Goal: Task Accomplishment & Management: Complete application form

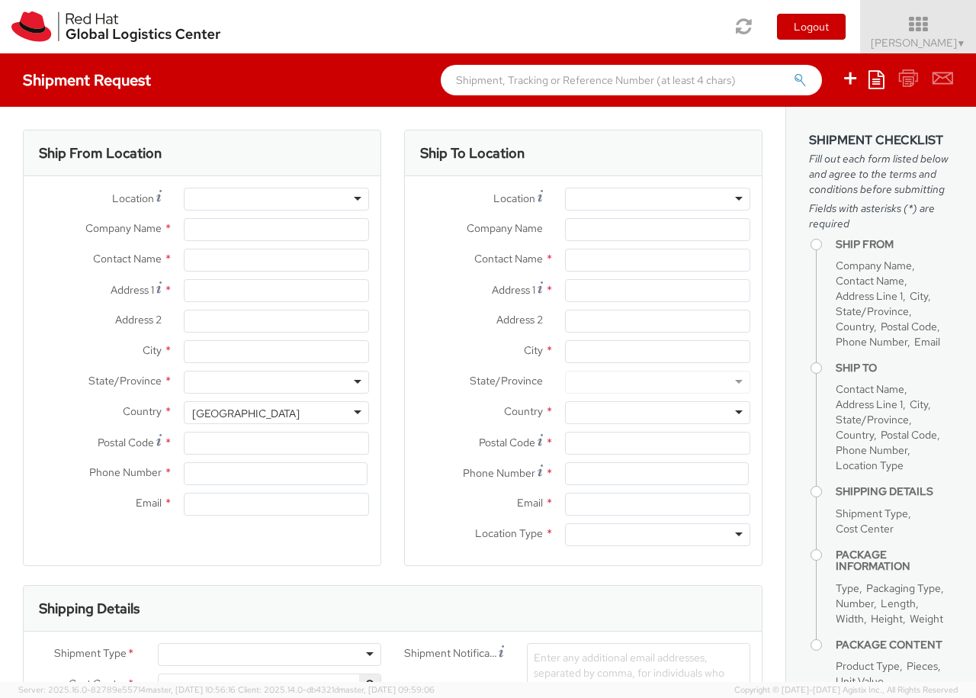
select select "850"
select select
type input "Red Hat Czech s.r.o."
type input "[PERSON_NAME]"
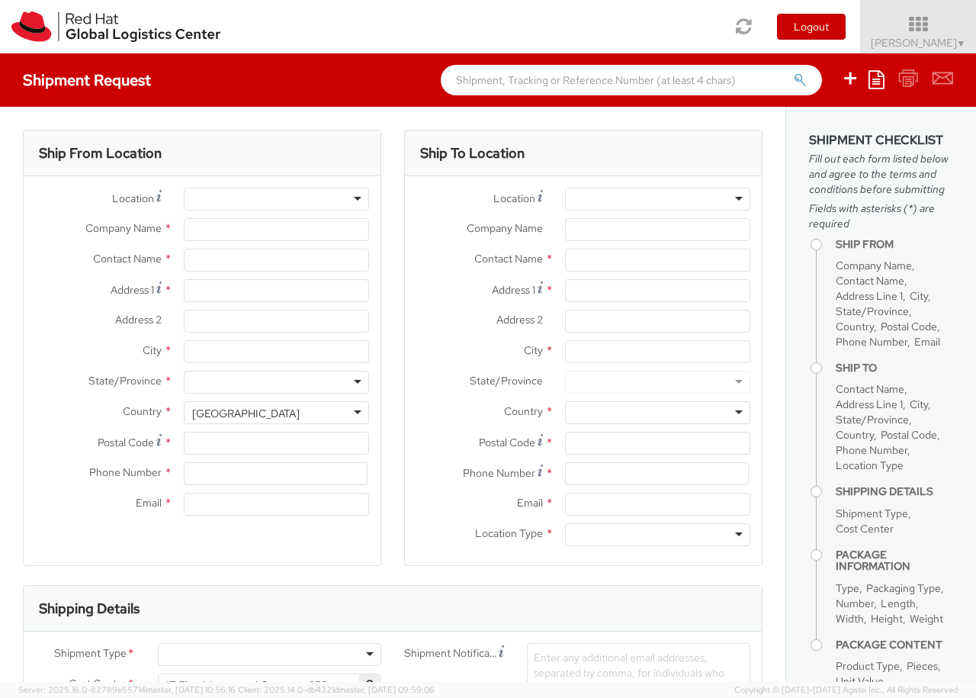
type input "Purkynova 647/111"
type input "[GEOGRAPHIC_DATA]"
type input "621 00"
type input "420 532 294 555"
type input "[EMAIL_ADDRESS][DOMAIN_NAME]"
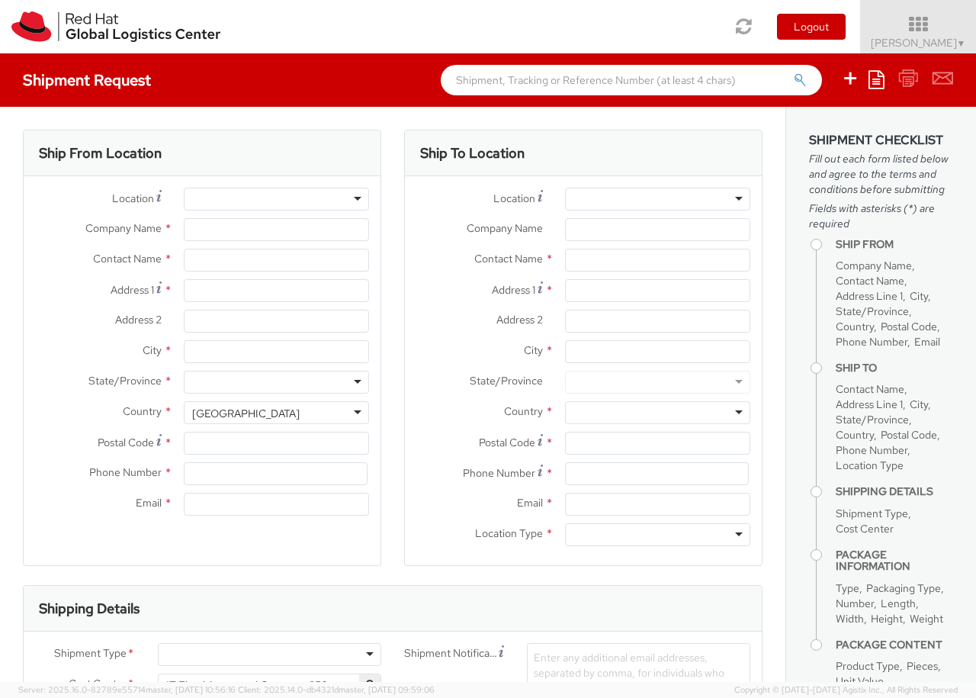
select select "CM"
select select "KGS"
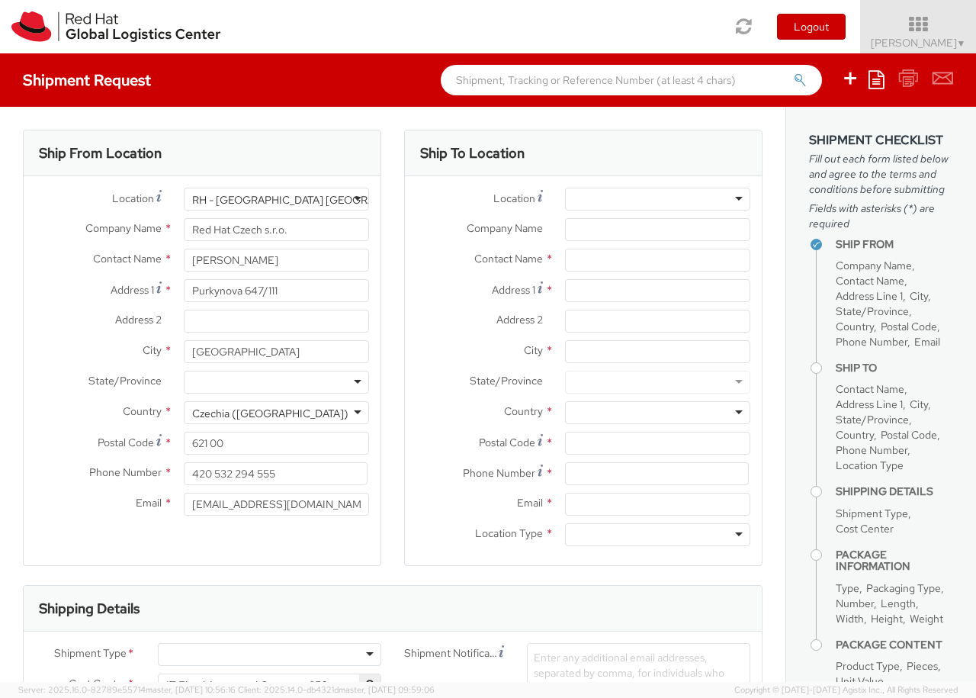
click at [657, 199] on div at bounding box center [657, 199] width 185 height 23
type input "[GEOGRAPHIC_DATA] [GEOGRAPHIC_DATA] - C"
type input "Red Hat Czech s.r.o."
type input "Purkynova 647/111"
type input "[GEOGRAPHIC_DATA]"
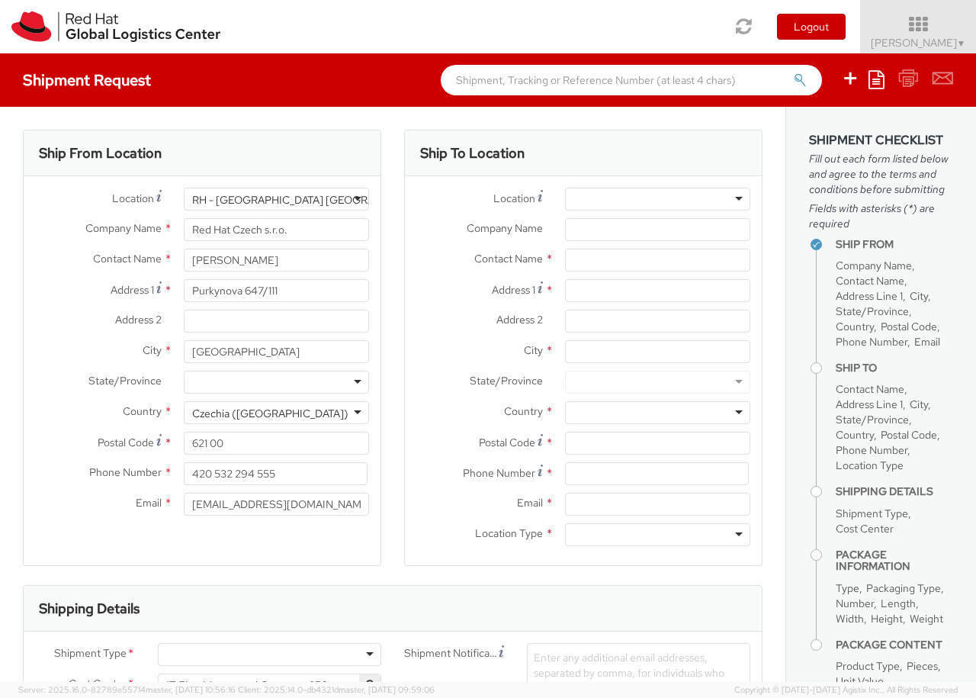
type input "621 00"
type input "420 532 294 555"
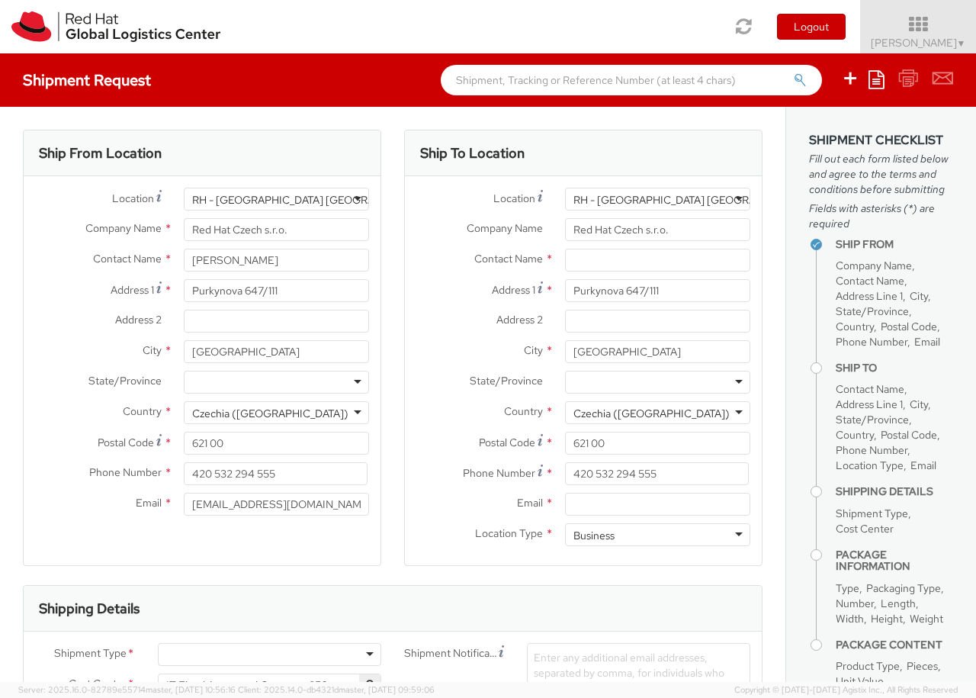
click at [657, 535] on div "Business" at bounding box center [657, 534] width 185 height 23
type input "[PERSON_NAME]"
type input "[EMAIL_ADDRESS][DOMAIN_NAME]"
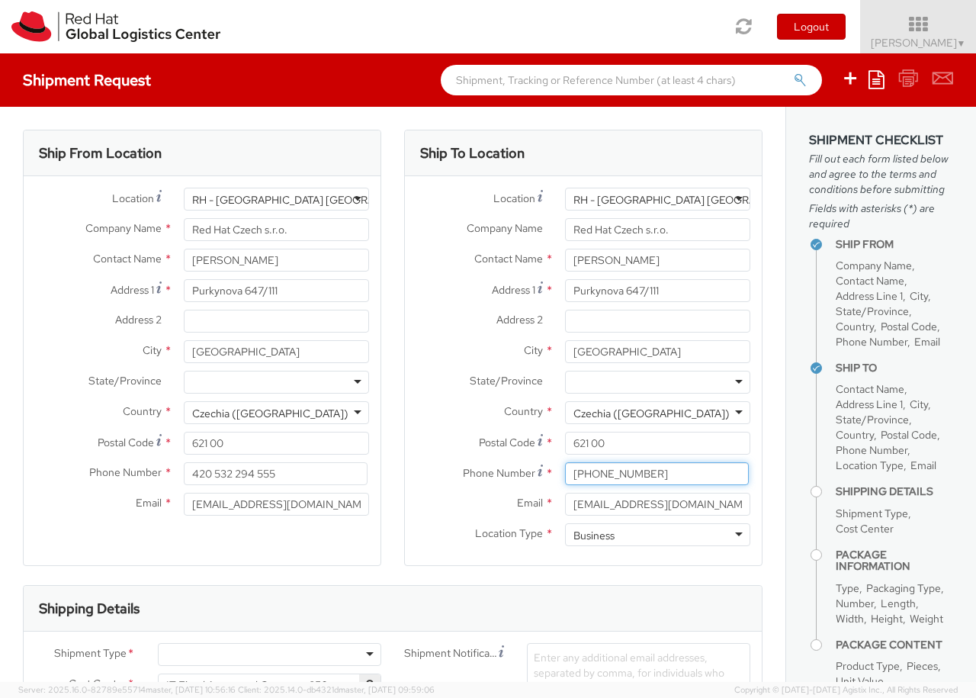
type input "[PHONE_NUMBER]"
click at [269, 654] on div at bounding box center [269, 654] width 223 height 23
type input "bu"
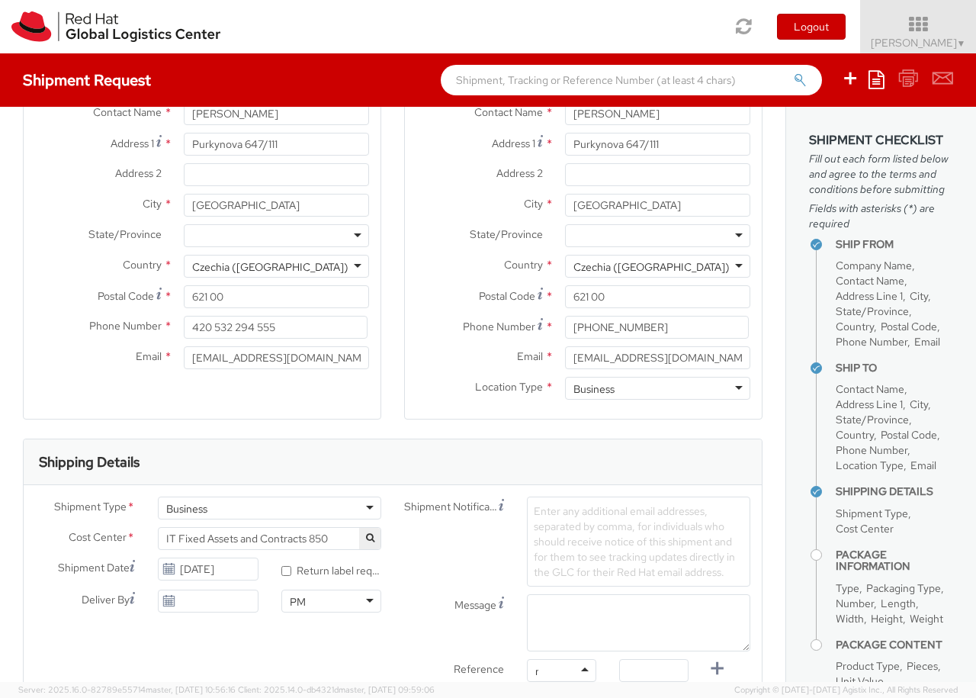
type input "ref"
type input "RPCI0079791"
type input "[EMAIL_ADDRESS][DOMAIN_NAME]"
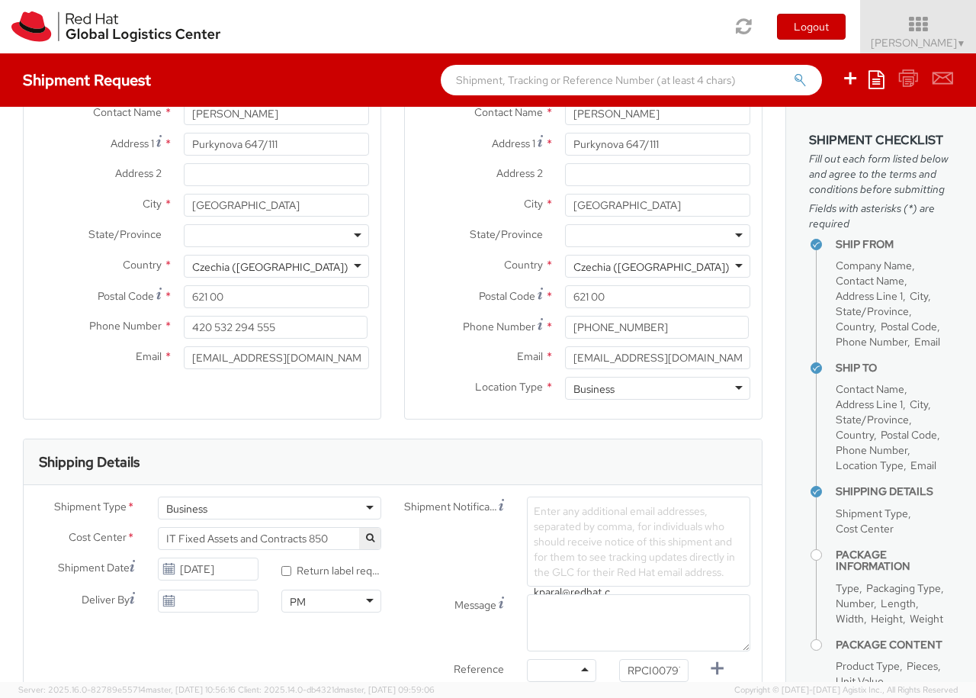
type input "[EMAIL_ADDRESS][DOMAIN_NAME]"
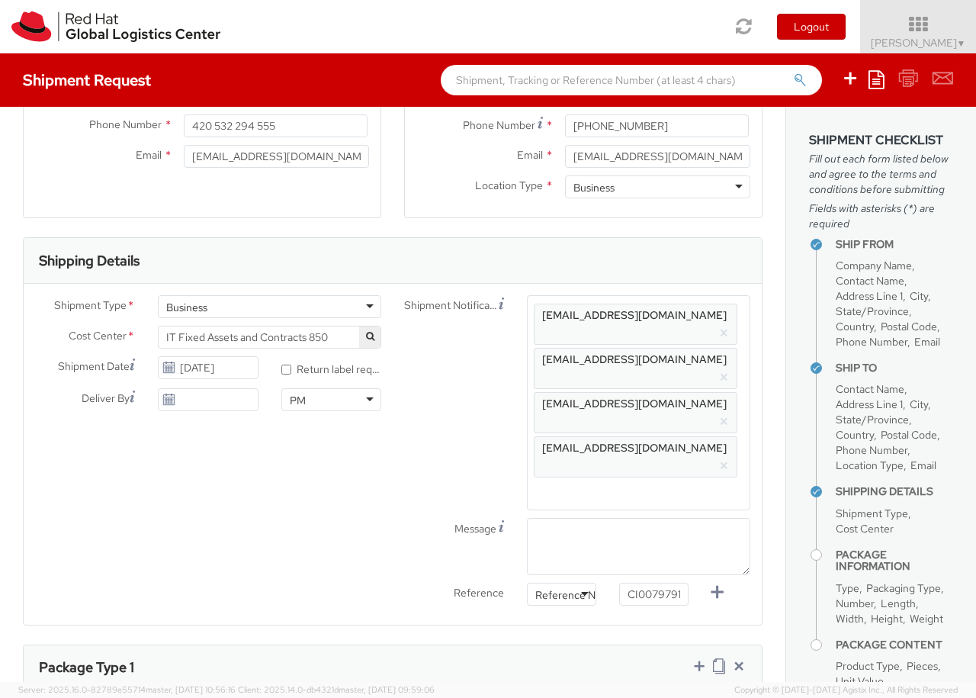
scroll to position [435, 0]
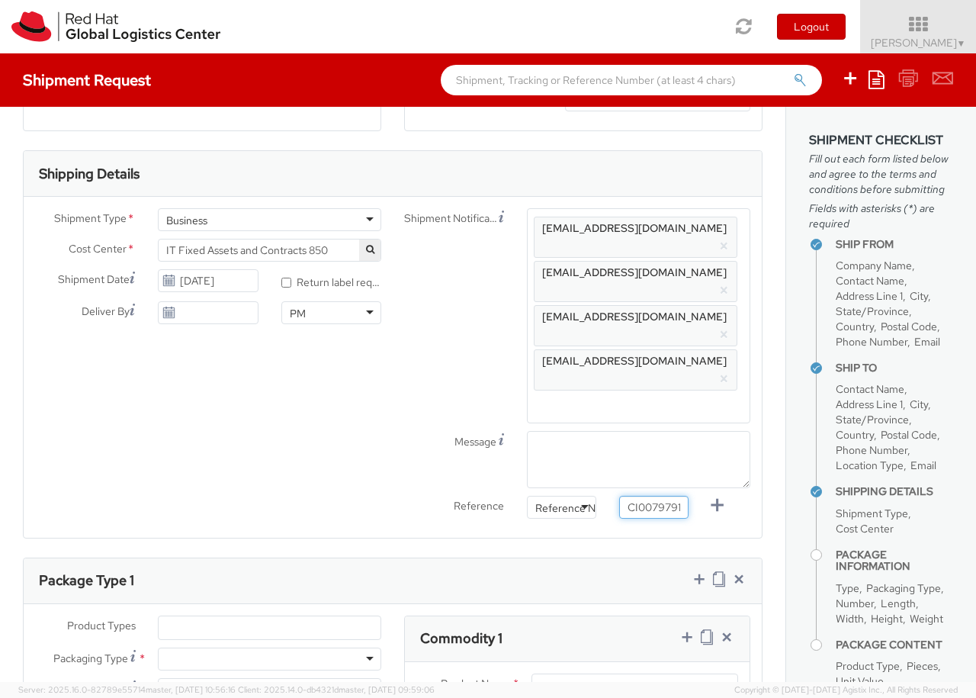
click at [655, 496] on input "RPCI0079791" at bounding box center [653, 507] width 69 height 23
click at [644, 496] on input "RPCI0079791" at bounding box center [653, 507] width 69 height 23
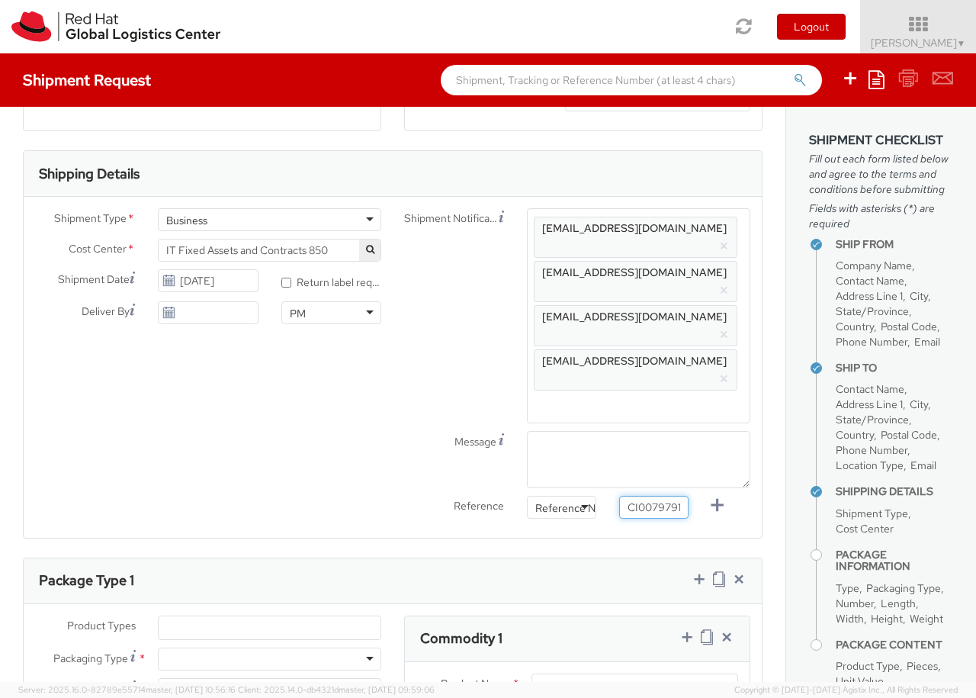
click at [644, 496] on input "RPCI0079791" at bounding box center [653, 507] width 69 height 23
click at [632, 496] on input "RPCI0079791" at bounding box center [653, 507] width 69 height 23
click at [625, 496] on input "RPCI0079791" at bounding box center [653, 507] width 69 height 23
